Goal: Task Accomplishment & Management: Manage account settings

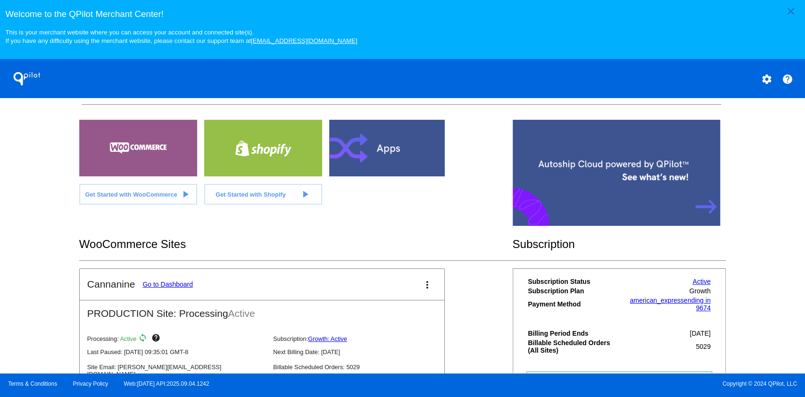
scroll to position [238, 0]
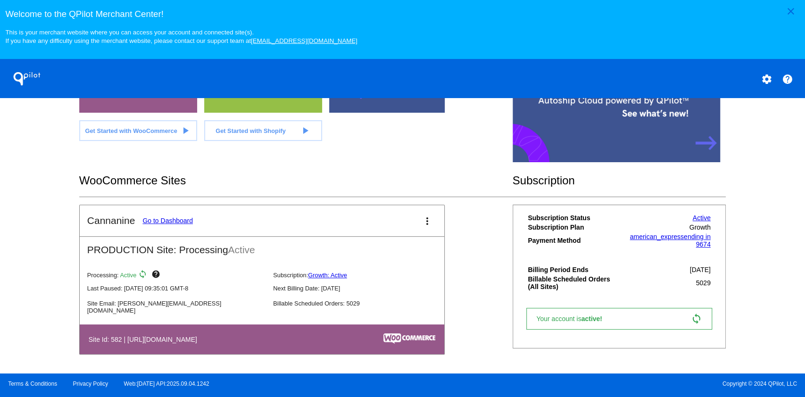
click at [171, 214] on mat-card-header "Cannanine Go to Dashboard more_vert" at bounding box center [262, 220] width 364 height 31
click at [174, 217] on link "Go to Dashboard" at bounding box center [167, 221] width 50 height 8
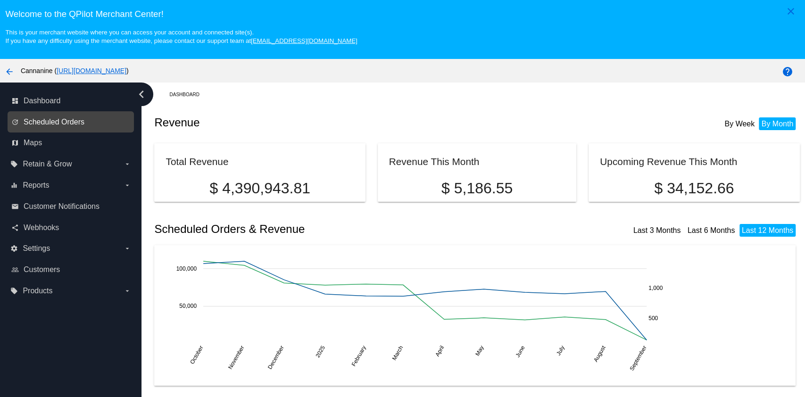
click at [72, 120] on span "Scheduled Orders" at bounding box center [54, 122] width 61 height 8
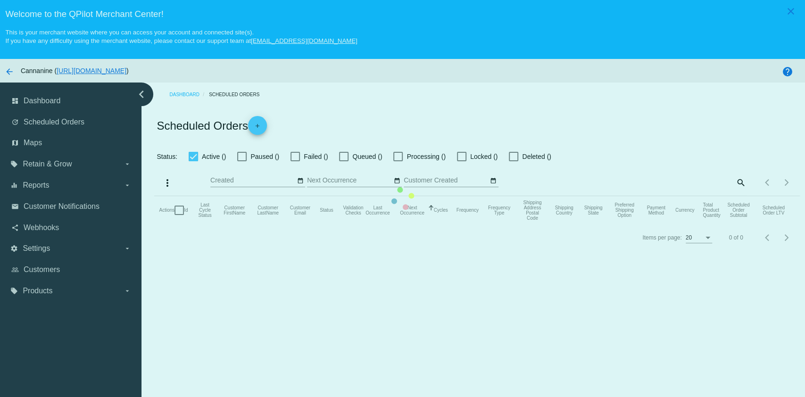
checkbox input "true"
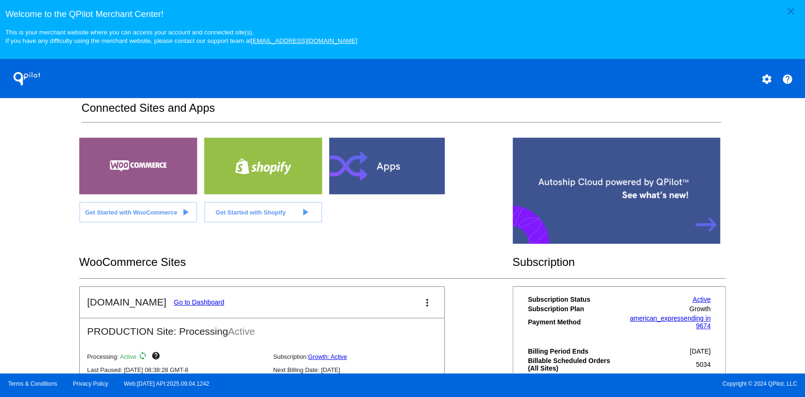
scroll to position [189, 0]
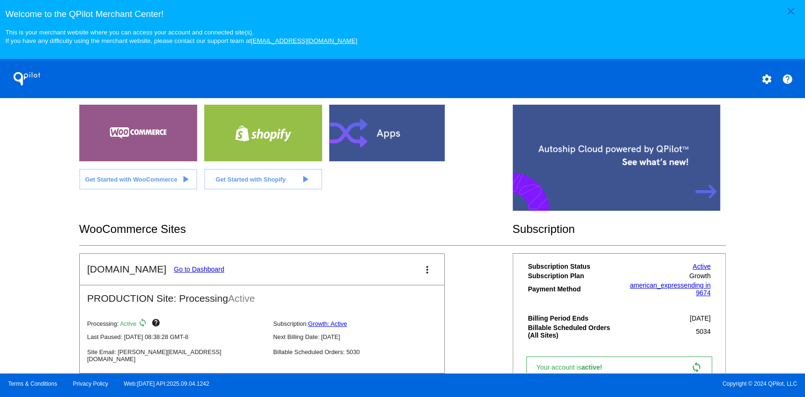
click at [190, 266] on link "Go to Dashboard" at bounding box center [199, 269] width 50 height 8
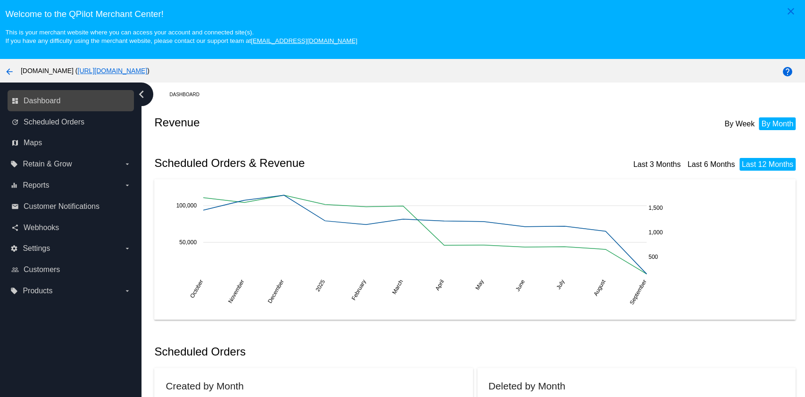
click at [73, 107] on link "dashboard Dashboard" at bounding box center [71, 100] width 120 height 15
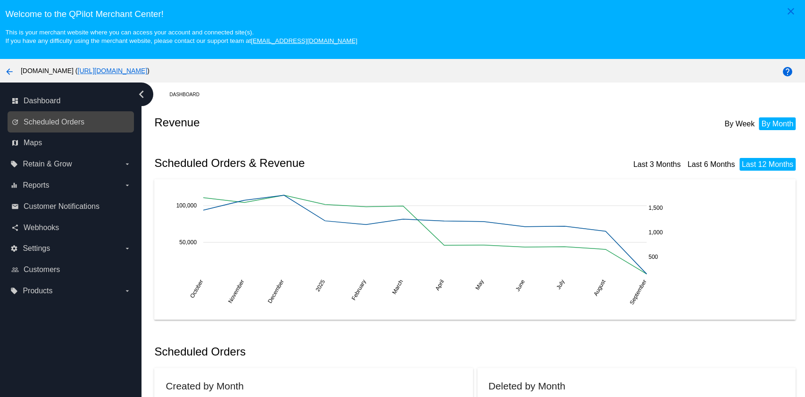
click at [68, 114] on div "update Scheduled Orders" at bounding box center [71, 121] width 126 height 21
click at [72, 118] on span "Scheduled Orders" at bounding box center [54, 122] width 61 height 8
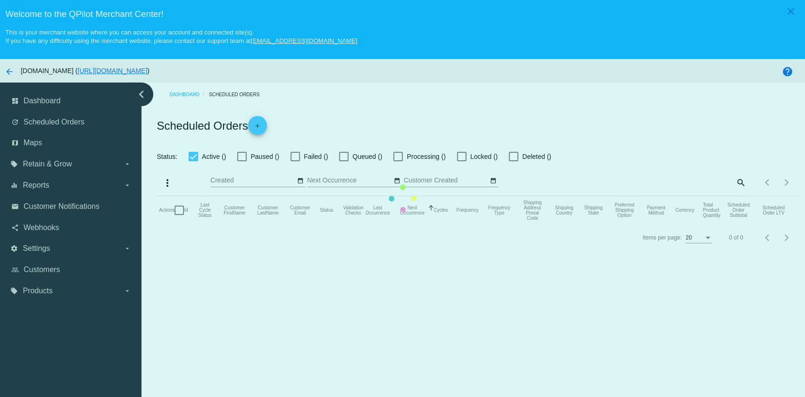
checkbox input "true"
